Goal: Task Accomplishment & Management: Manage account settings

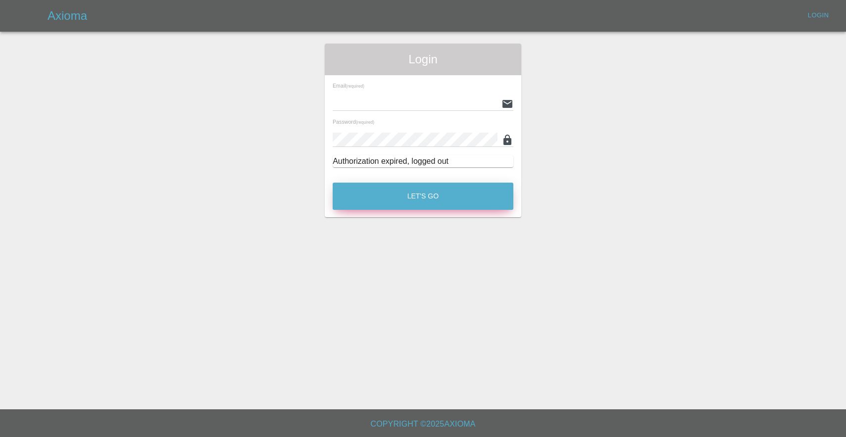
type input "lukasz@axioma.co.uk"
click at [406, 192] on button "Let's Go" at bounding box center [423, 196] width 181 height 27
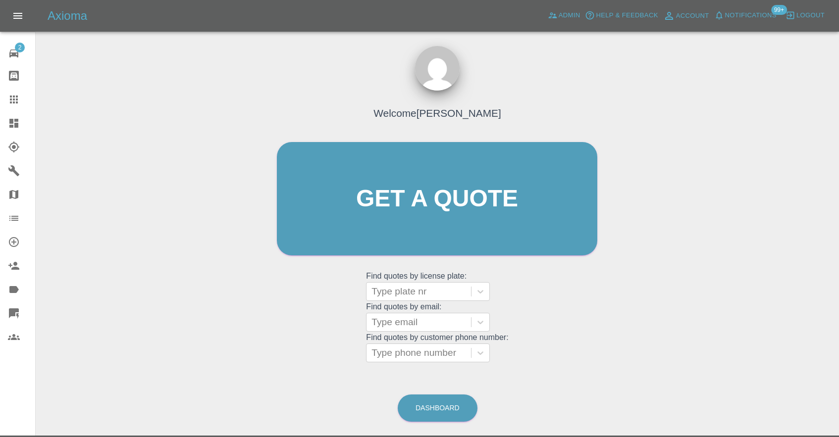
click at [744, 9] on button "Notifications" at bounding box center [744, 15] width 67 height 15
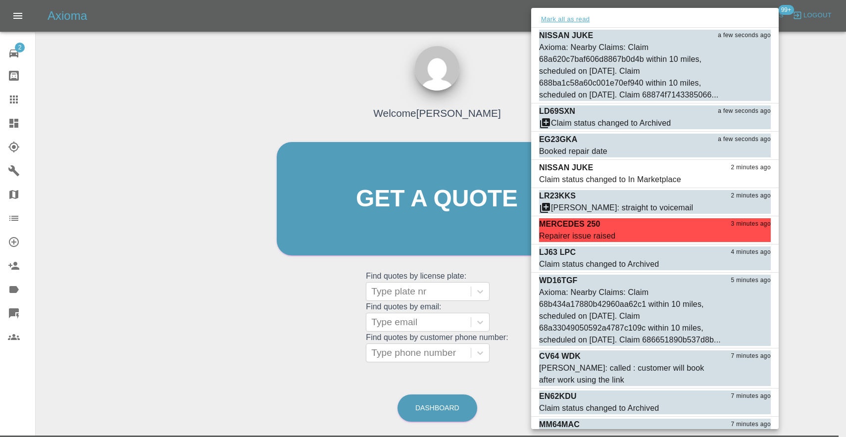
click at [573, 19] on button "Mark all as read" at bounding box center [565, 19] width 52 height 11
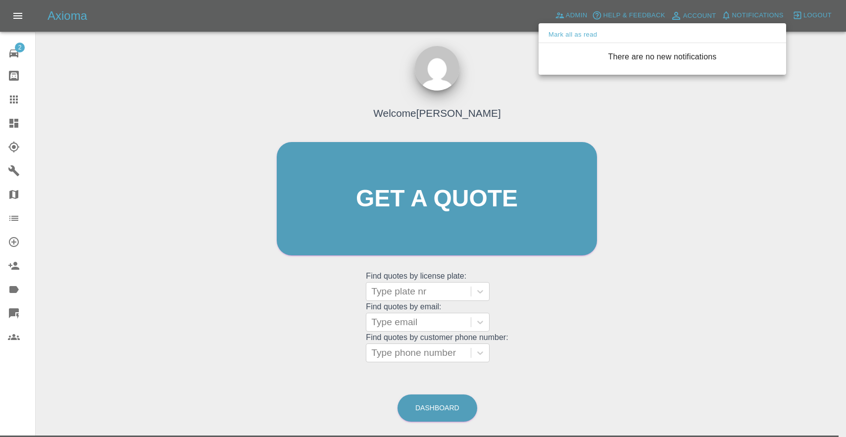
click at [529, 101] on div at bounding box center [423, 218] width 846 height 437
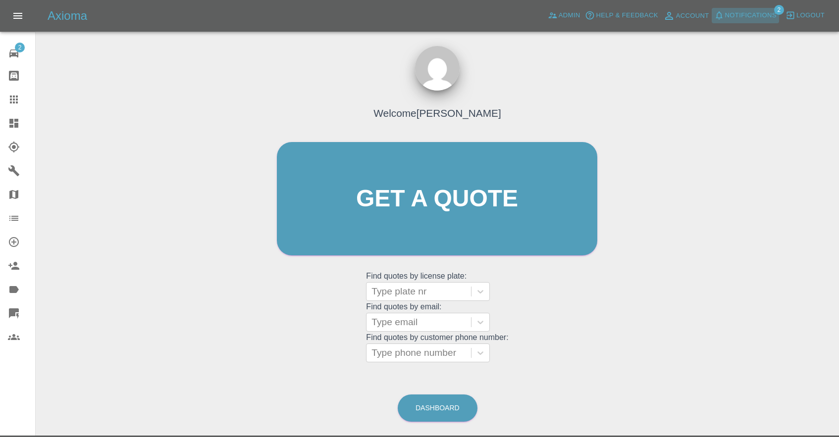
click at [737, 17] on span "Notifications" at bounding box center [750, 15] width 51 height 11
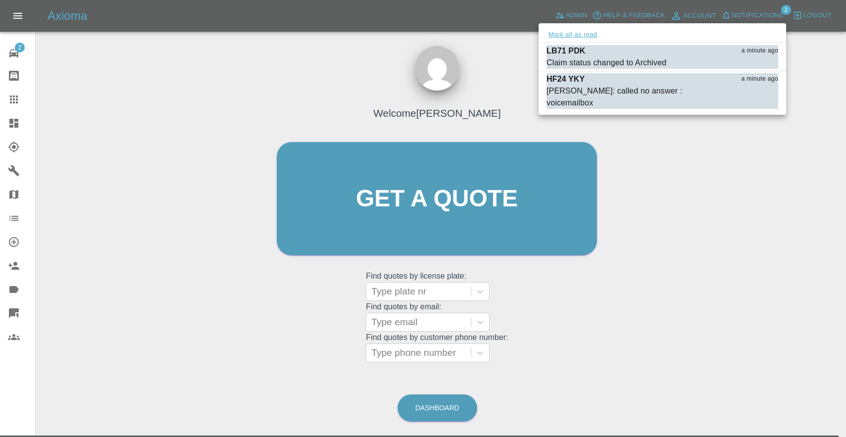
click at [592, 35] on button "Mark all as read" at bounding box center [572, 34] width 52 height 11
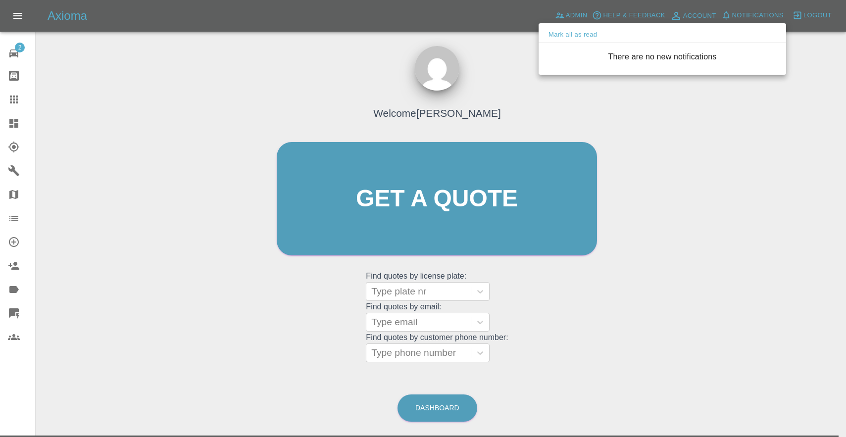
click at [529, 53] on div at bounding box center [423, 218] width 846 height 437
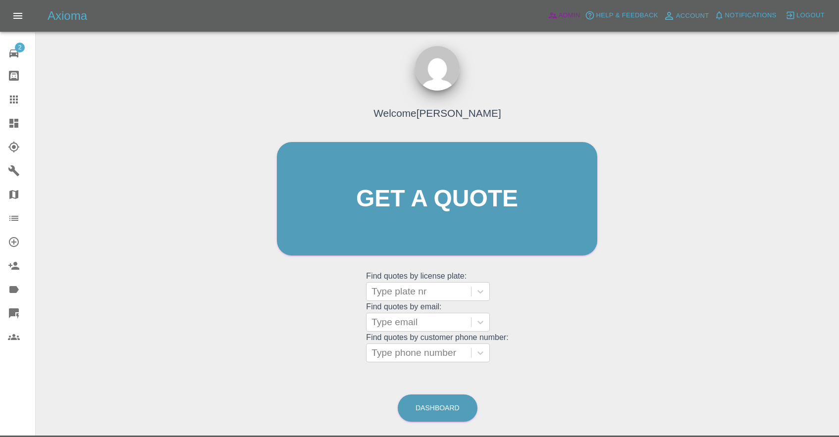
click at [565, 18] on span "Admin" at bounding box center [569, 15] width 22 height 11
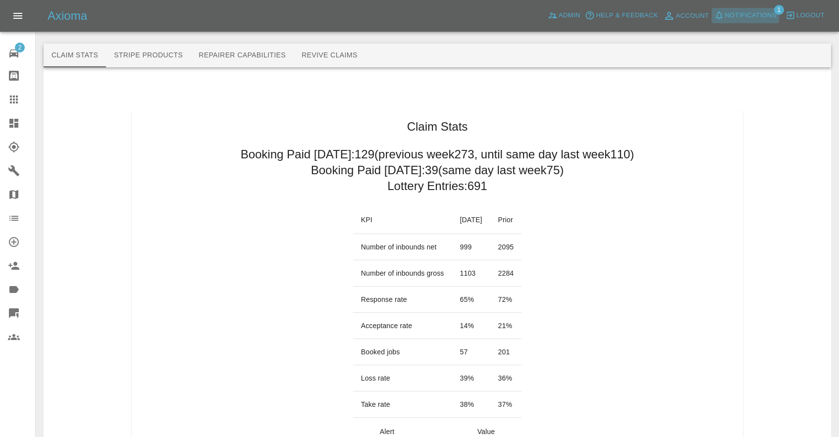
click at [751, 14] on span "Notifications" at bounding box center [750, 15] width 51 height 11
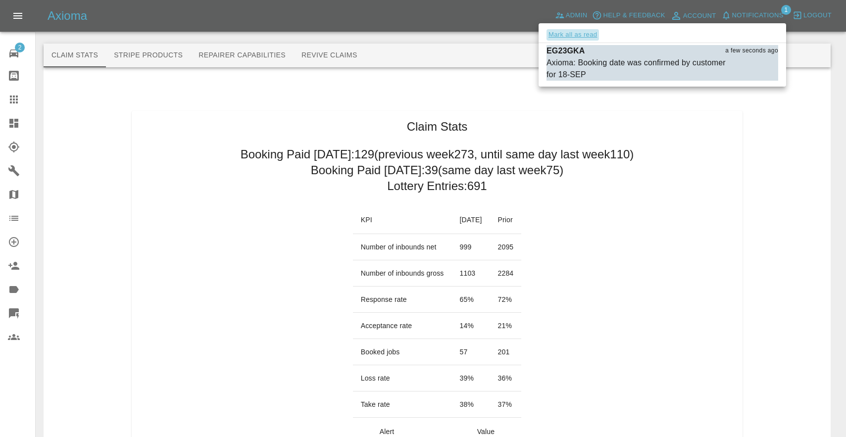
click at [578, 35] on button "Mark all as read" at bounding box center [572, 34] width 52 height 11
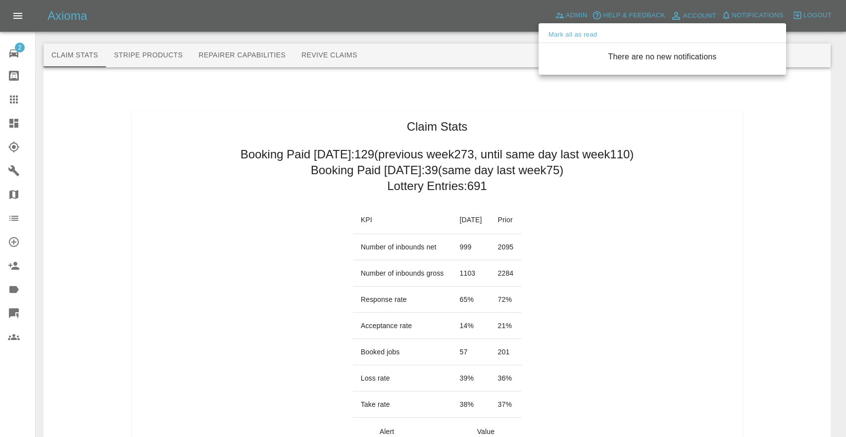
click at [561, 149] on div at bounding box center [423, 218] width 846 height 437
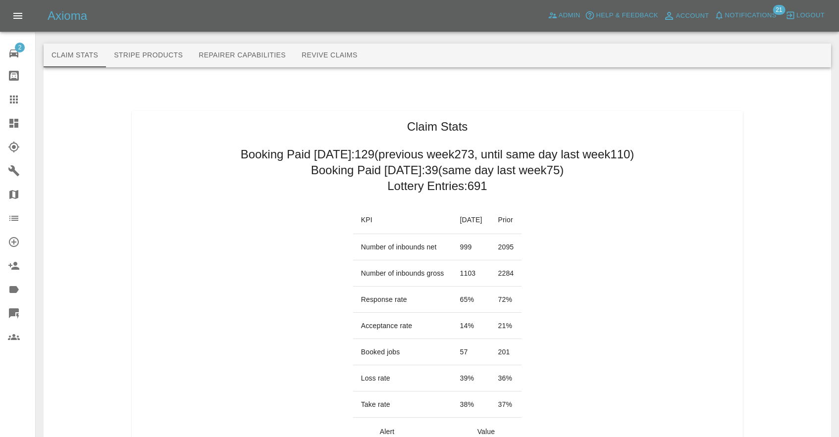
click at [731, 13] on span "Notifications" at bounding box center [750, 15] width 51 height 11
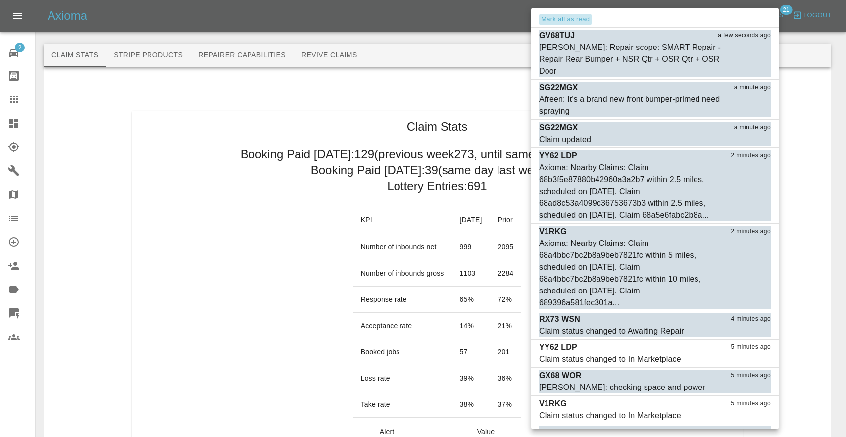
click at [570, 20] on button "Mark all as read" at bounding box center [565, 19] width 52 height 11
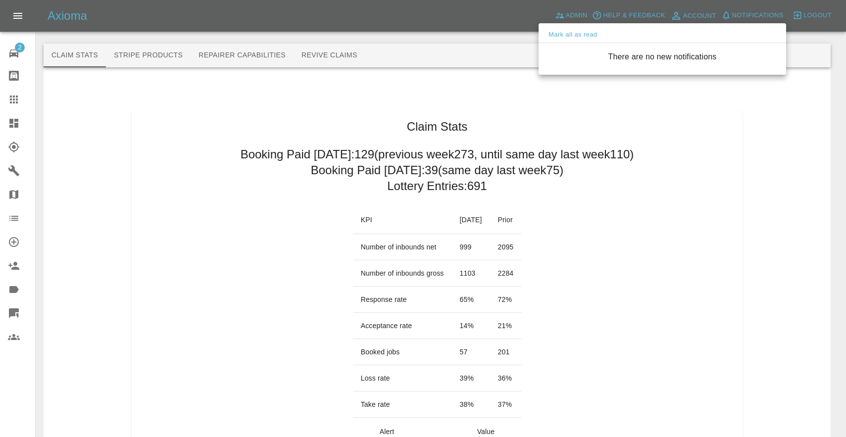
click at [489, 54] on div at bounding box center [423, 218] width 846 height 437
